Goal: Task Accomplishment & Management: Manage account settings

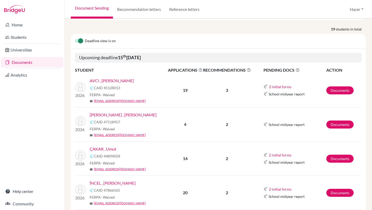
scroll to position [56, 0]
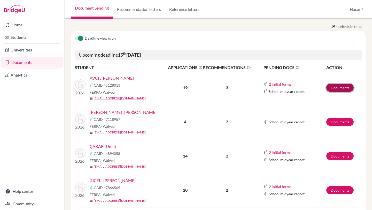
click at [331, 85] on link "Documents" at bounding box center [339, 88] width 27 height 8
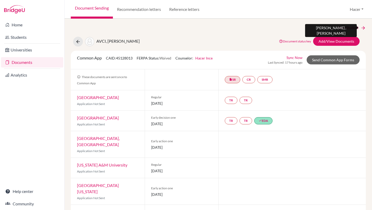
click at [354, 26] on link "Next Student" at bounding box center [352, 28] width 28 height 6
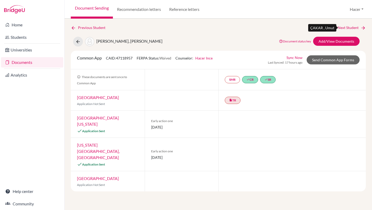
click at [356, 26] on link "Next Student" at bounding box center [352, 28] width 28 height 6
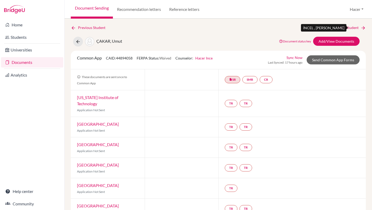
click at [355, 26] on link "Next Student" at bounding box center [352, 28] width 28 height 6
click at [357, 26] on link "Next Student" at bounding box center [352, 28] width 28 height 6
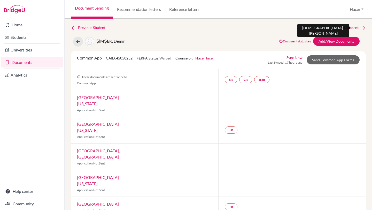
click at [349, 28] on link "Next Student" at bounding box center [352, 28] width 28 height 6
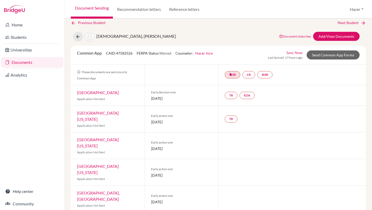
scroll to position [4, 0]
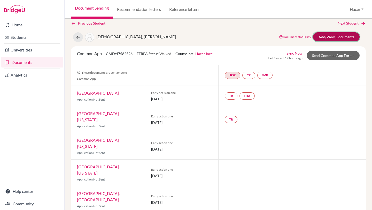
click at [348, 37] on link "Add/View Documents" at bounding box center [336, 36] width 46 height 9
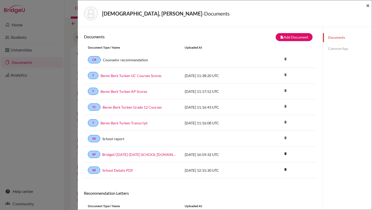
click at [369, 4] on span "×" at bounding box center [368, 5] width 4 height 7
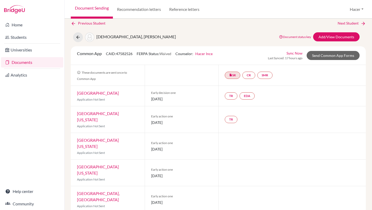
click at [353, 21] on link "Next Student" at bounding box center [352, 23] width 28 height 6
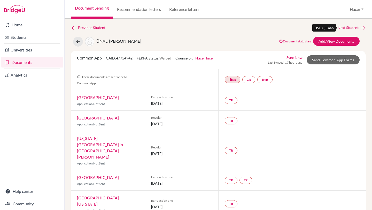
click at [349, 26] on link "Next Student" at bounding box center [352, 28] width 28 height 6
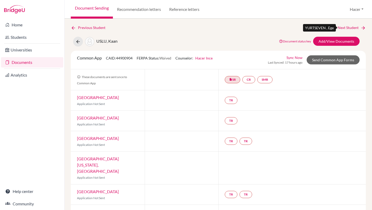
click at [350, 29] on link "Next Student" at bounding box center [352, 28] width 28 height 6
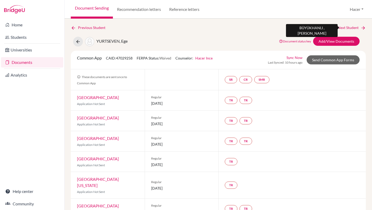
click at [357, 25] on link "Next Student" at bounding box center [352, 28] width 28 height 6
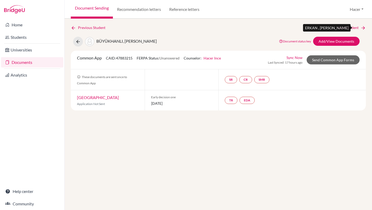
click at [353, 29] on link "Next Student" at bounding box center [352, 28] width 28 height 6
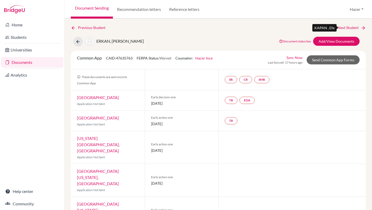
click at [353, 29] on link "Next Student" at bounding box center [352, 28] width 28 height 6
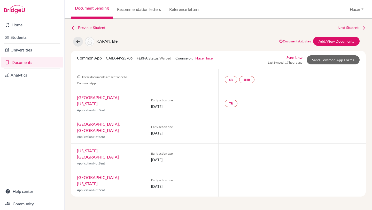
click at [33, 64] on link "Documents" at bounding box center [32, 62] width 62 height 10
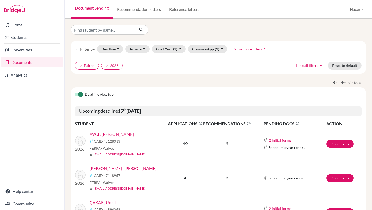
click at [191, 91] on div "Deadline view is on" at bounding box center [218, 94] width 295 height 15
